Goal: Use online tool/utility

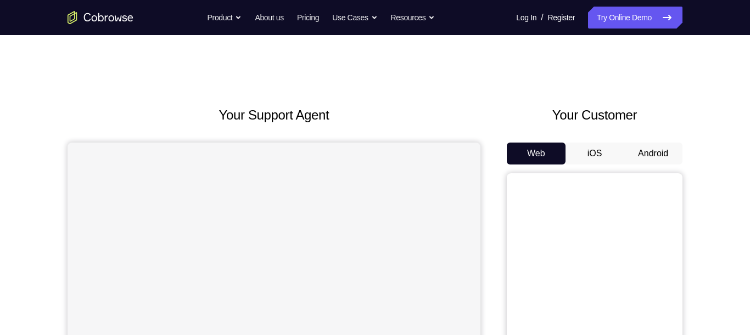
scroll to position [63, 0]
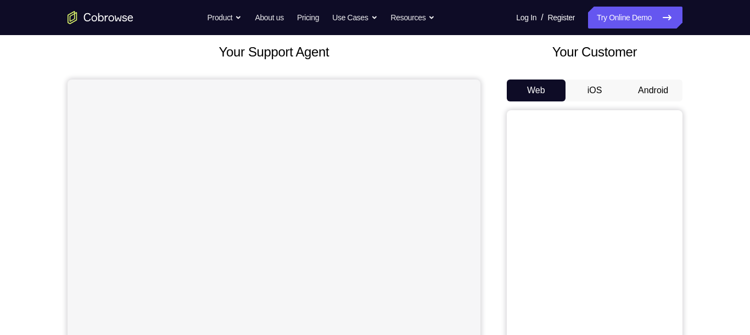
click at [651, 87] on button "Android" at bounding box center [652, 91] width 59 height 22
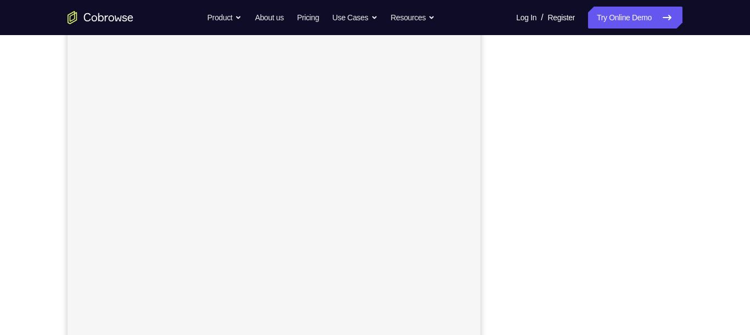
scroll to position [152, 0]
click at [703, 188] on div "Your Support Agent Your Customer Web iOS Android Next Steps We’d be happy to gi…" at bounding box center [375, 245] width 703 height 724
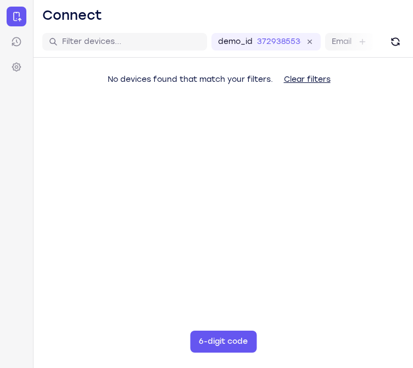
click at [369, 137] on div "No devices found that match your filters. Clear filters" at bounding box center [222, 101] width 379 height 86
